Goal: Find specific page/section: Find specific page/section

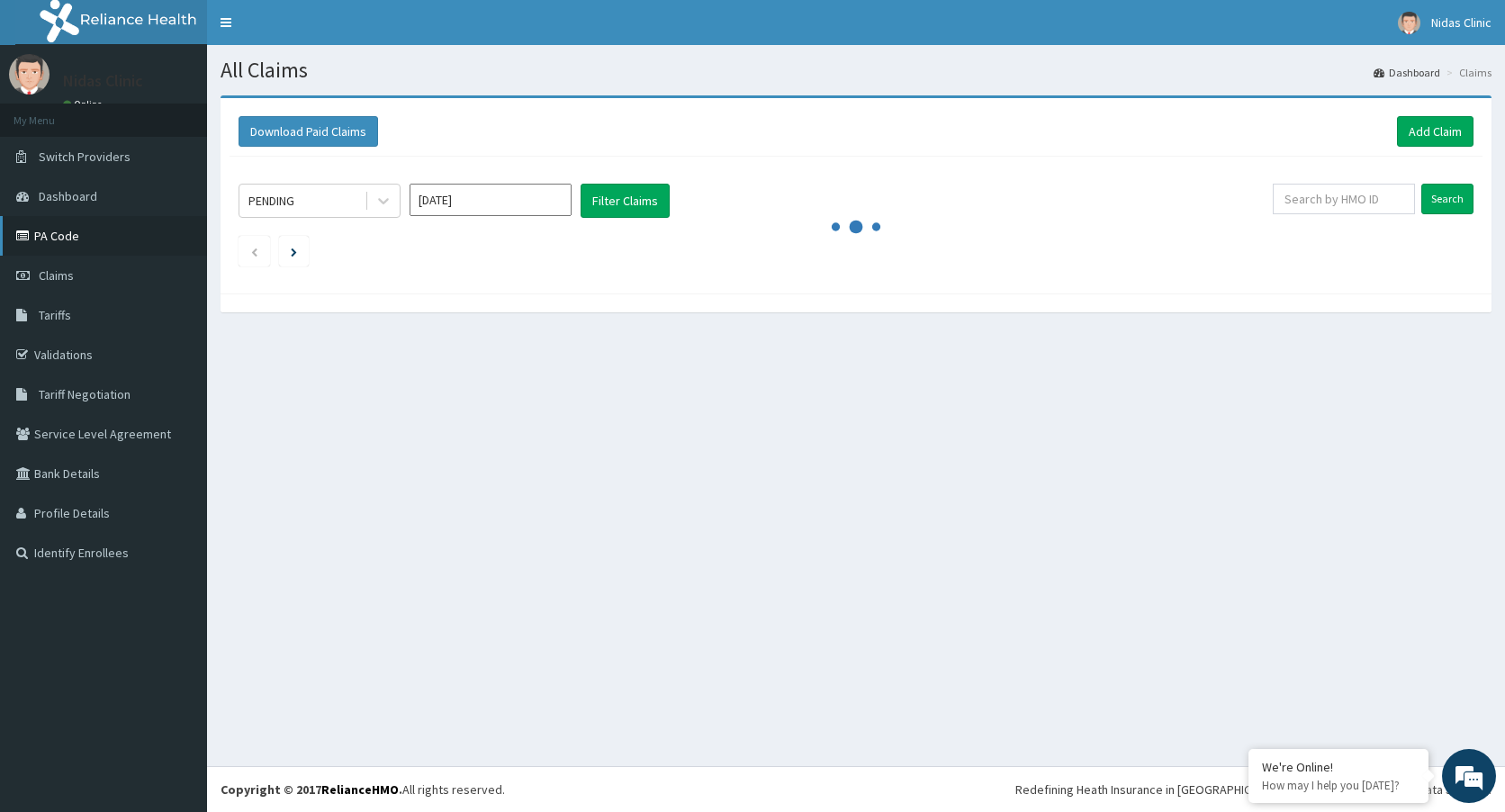
click at [38, 238] on link "PA Code" at bounding box center [103, 235] width 207 height 39
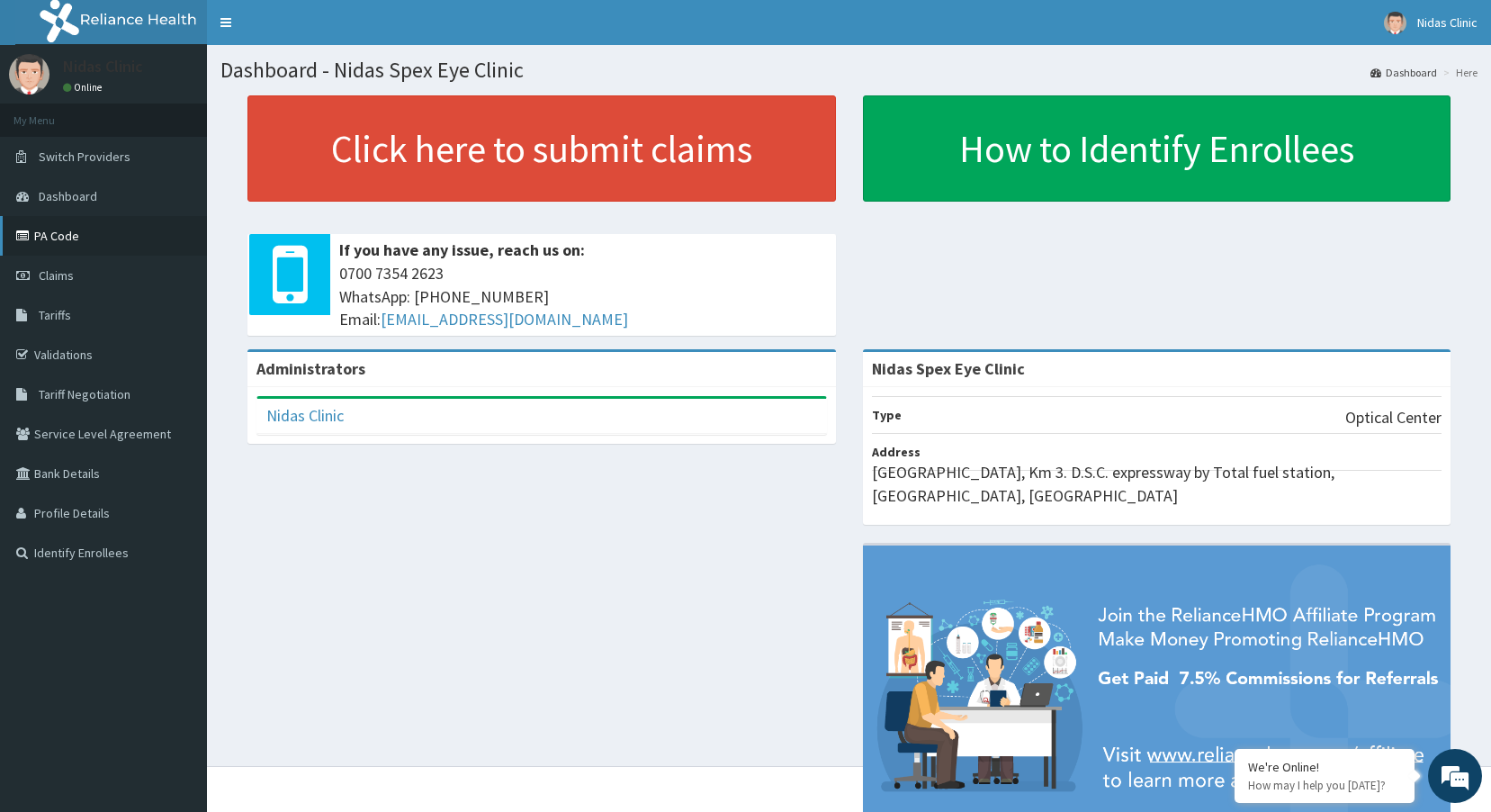
click at [55, 240] on link "PA Code" at bounding box center [103, 235] width 207 height 39
